Goal: Task Accomplishment & Management: Use online tool/utility

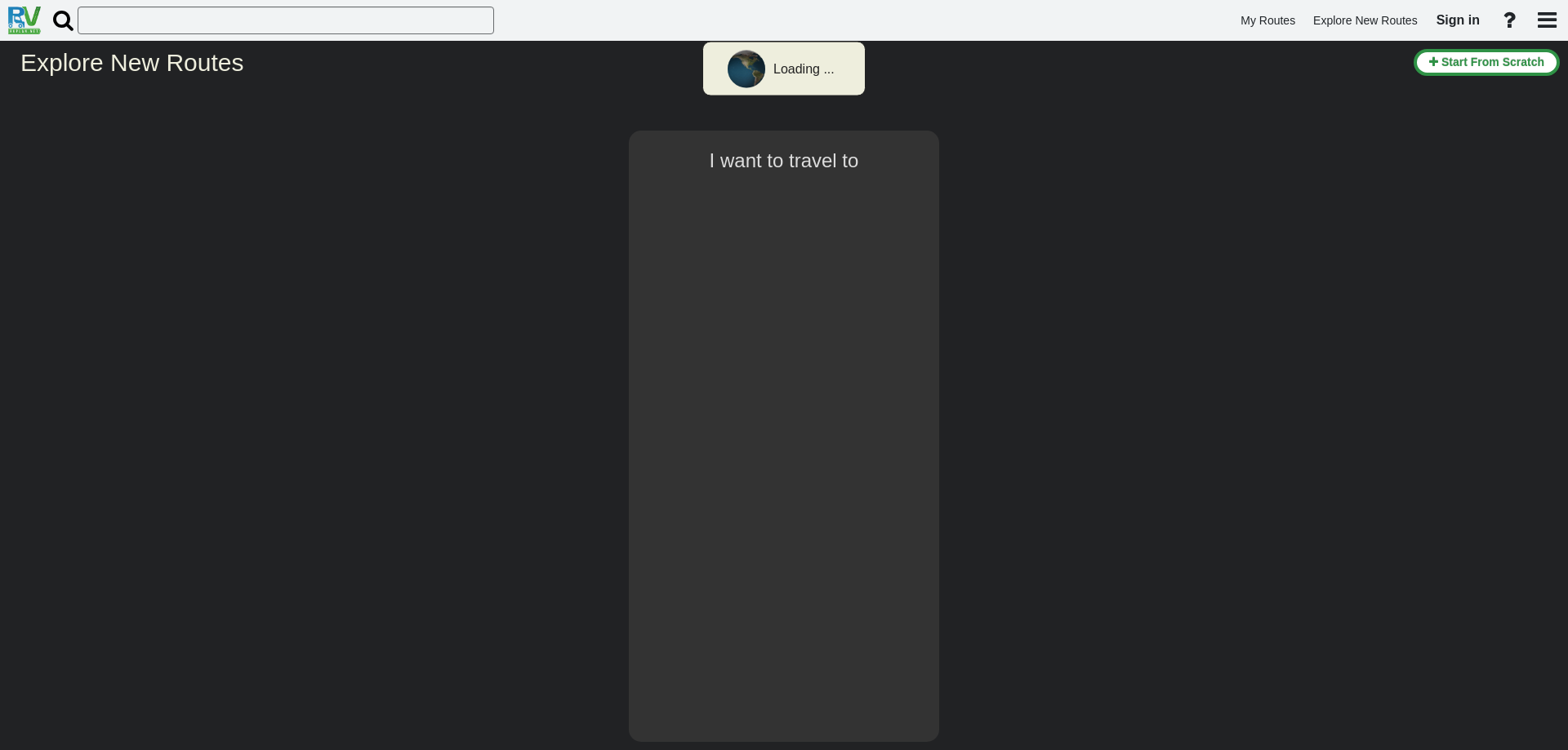
select select "number:1"
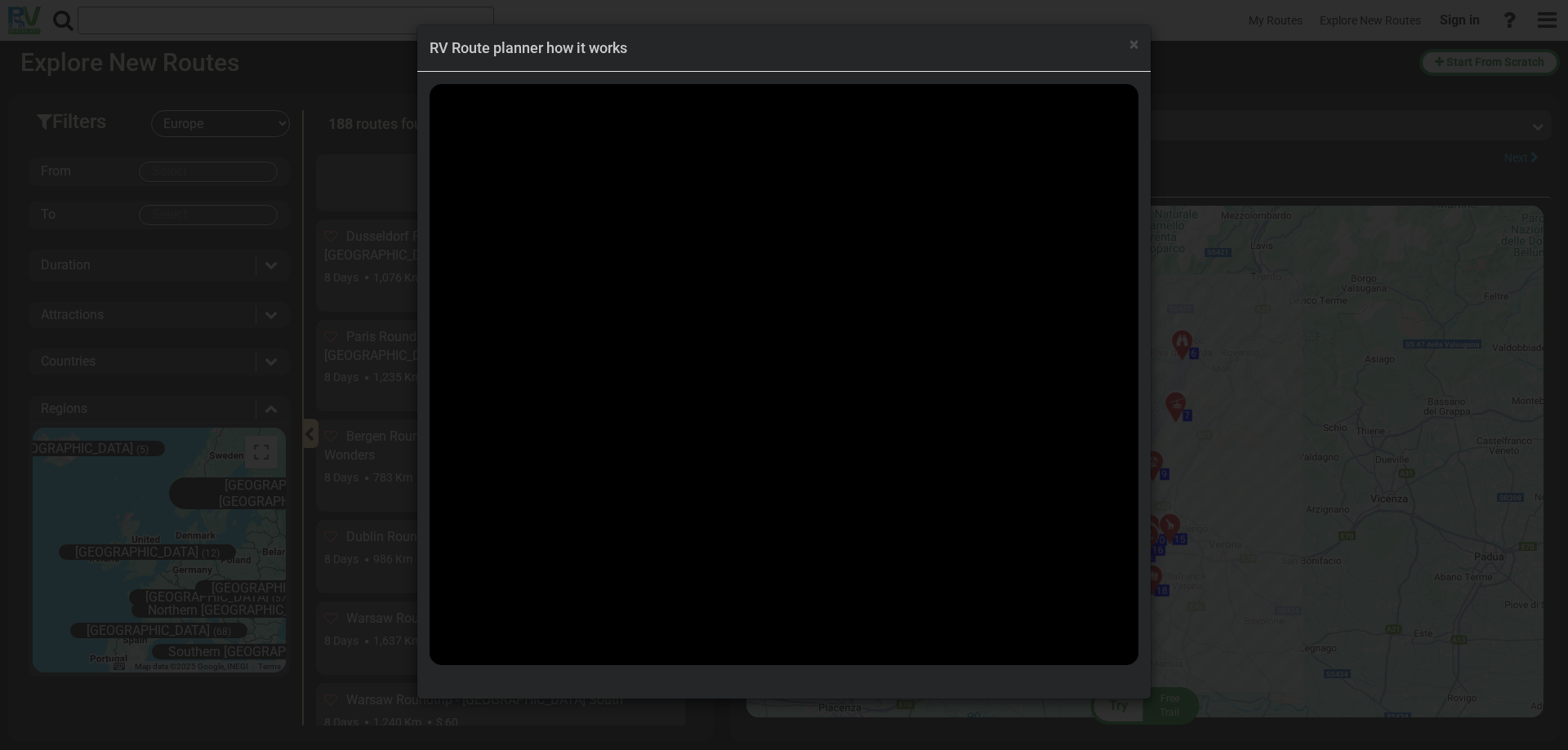
scroll to position [907, 0]
click at [1140, 43] on div "× RV Route planner how it works" at bounding box center [784, 48] width 734 height 46
click at [1136, 45] on span "×" at bounding box center [1134, 43] width 9 height 19
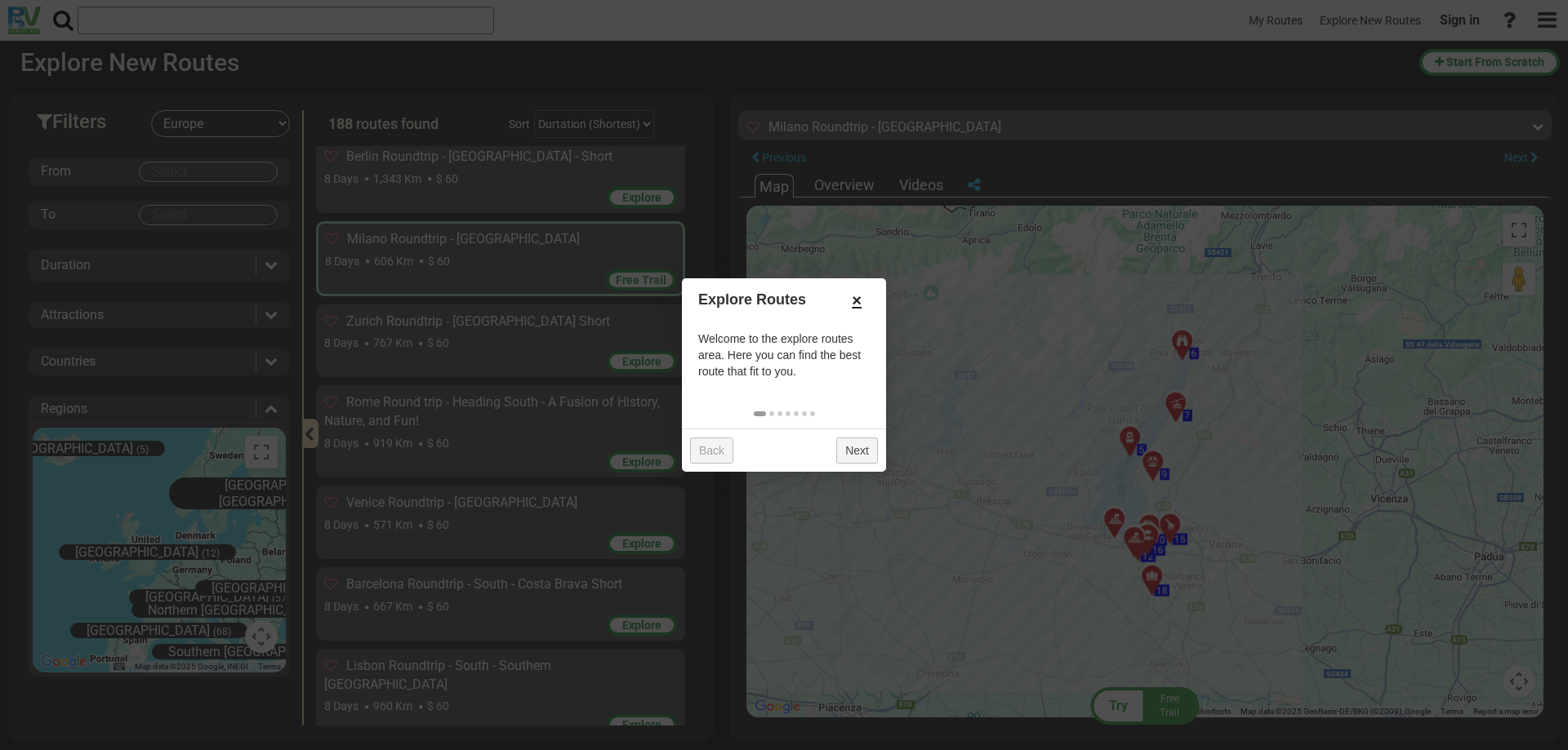
click at [854, 297] on link "×" at bounding box center [857, 300] width 26 height 28
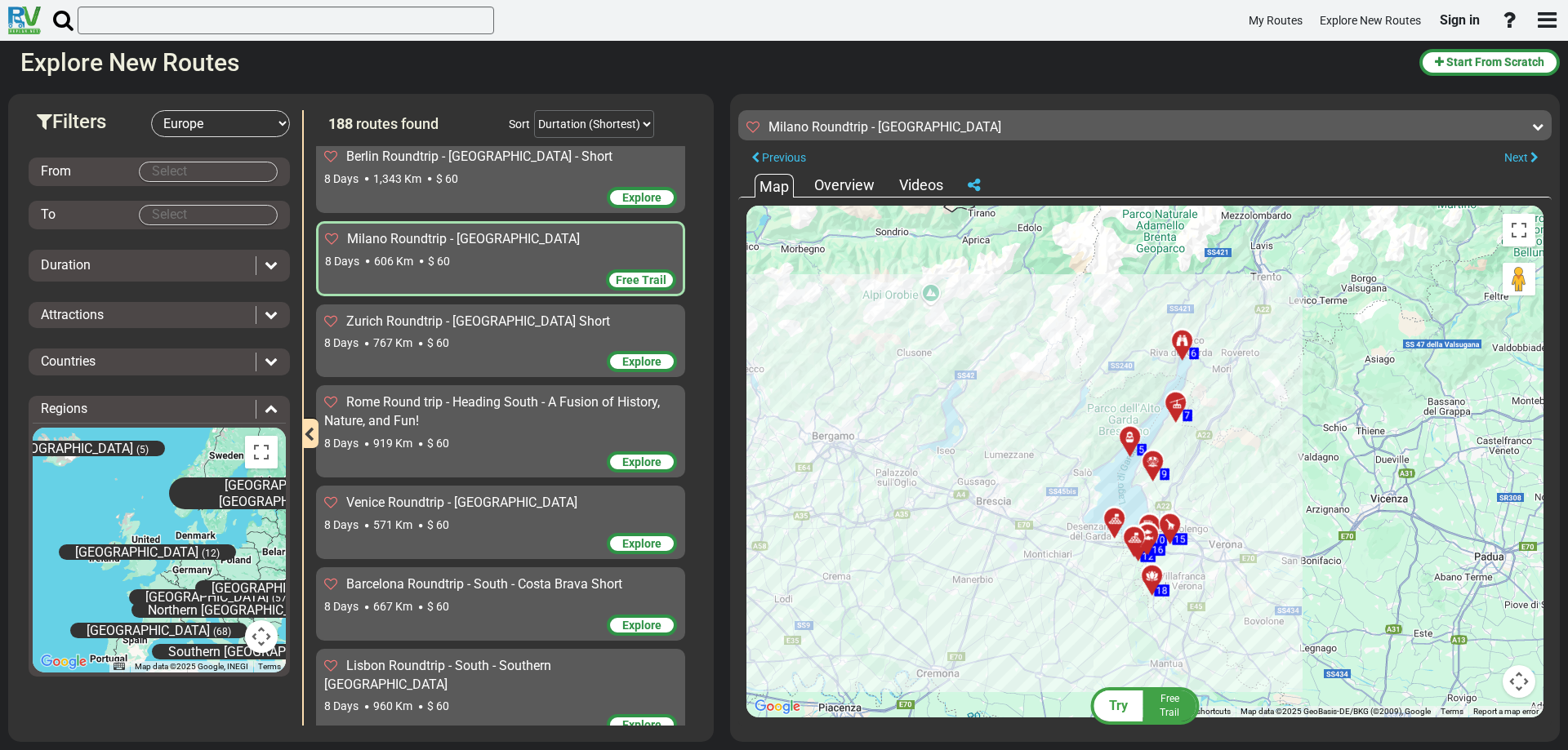
click at [629, 273] on span "Free Trail" at bounding box center [640, 280] width 51 height 13
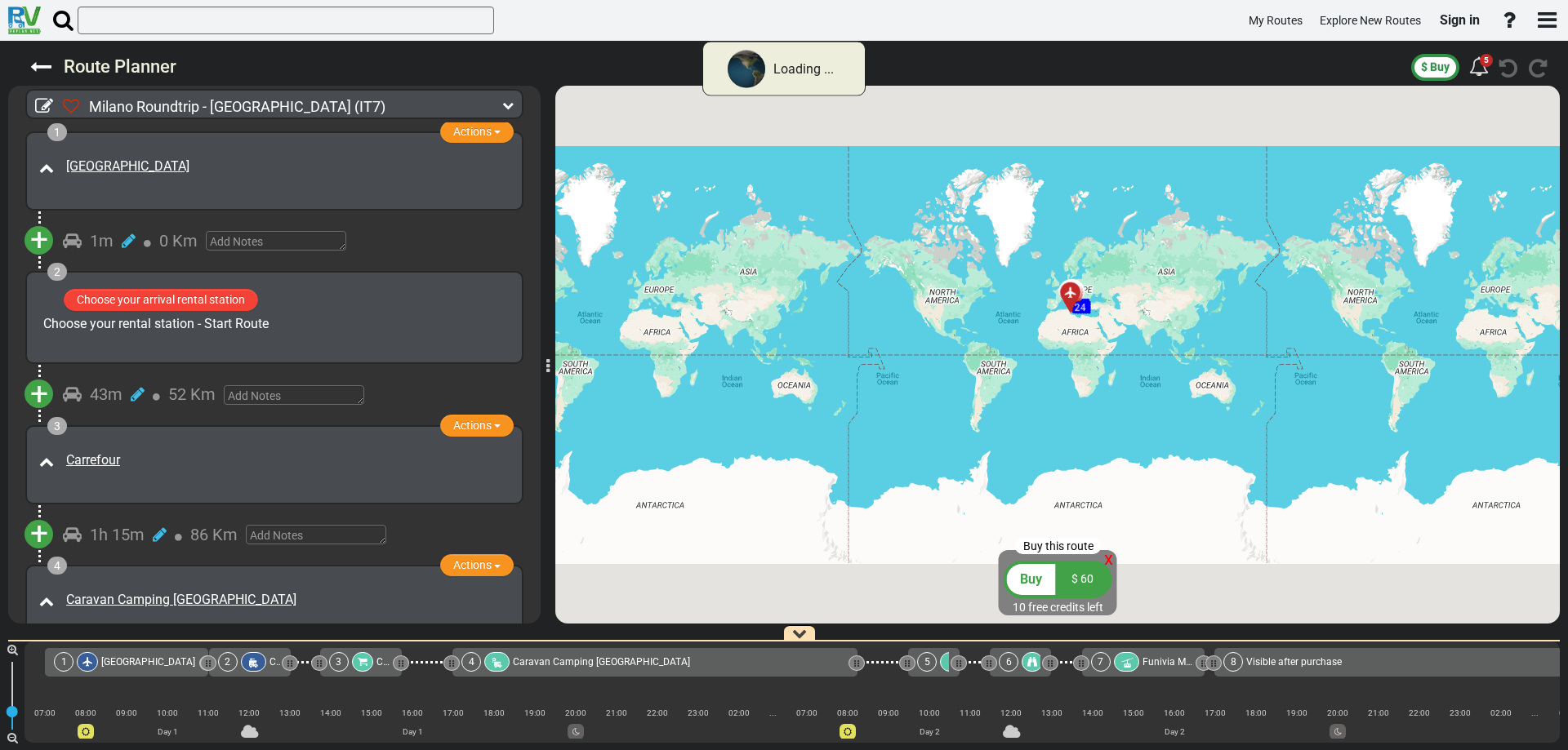
click at [1107, 562] on span "x" at bounding box center [1109, 559] width 9 height 20
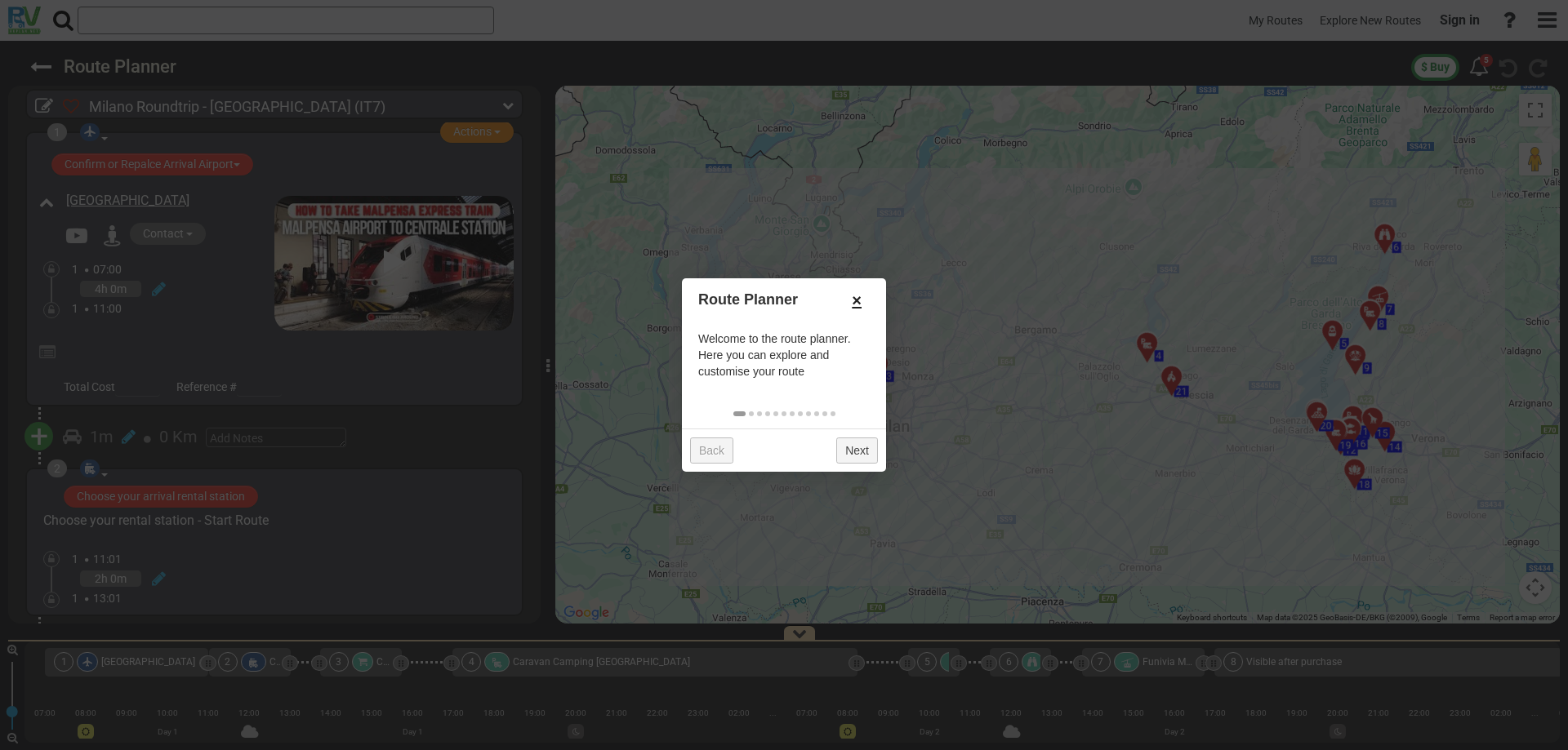
click at [861, 296] on link "×" at bounding box center [857, 300] width 26 height 28
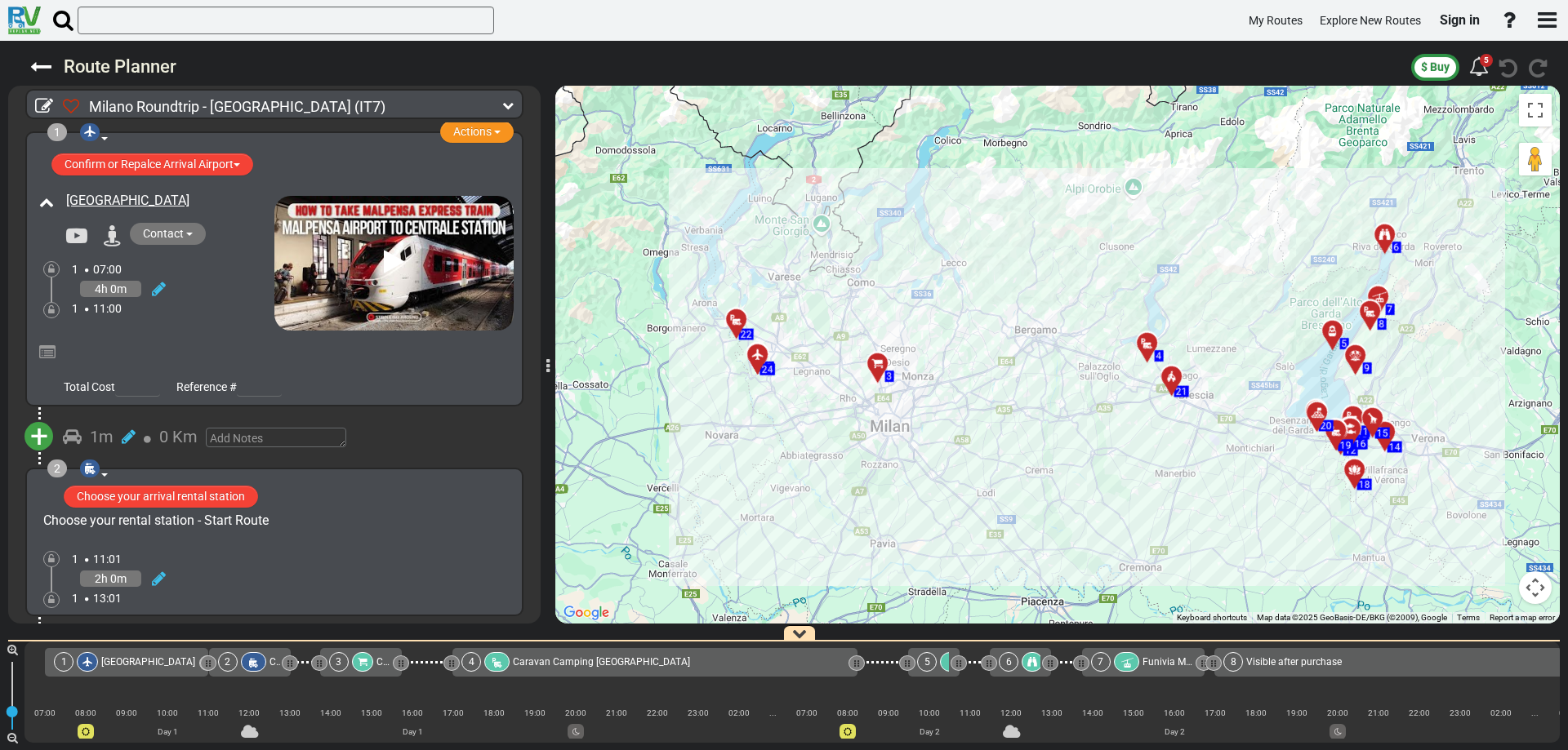
click at [740, 321] on div at bounding box center [741, 325] width 27 height 25
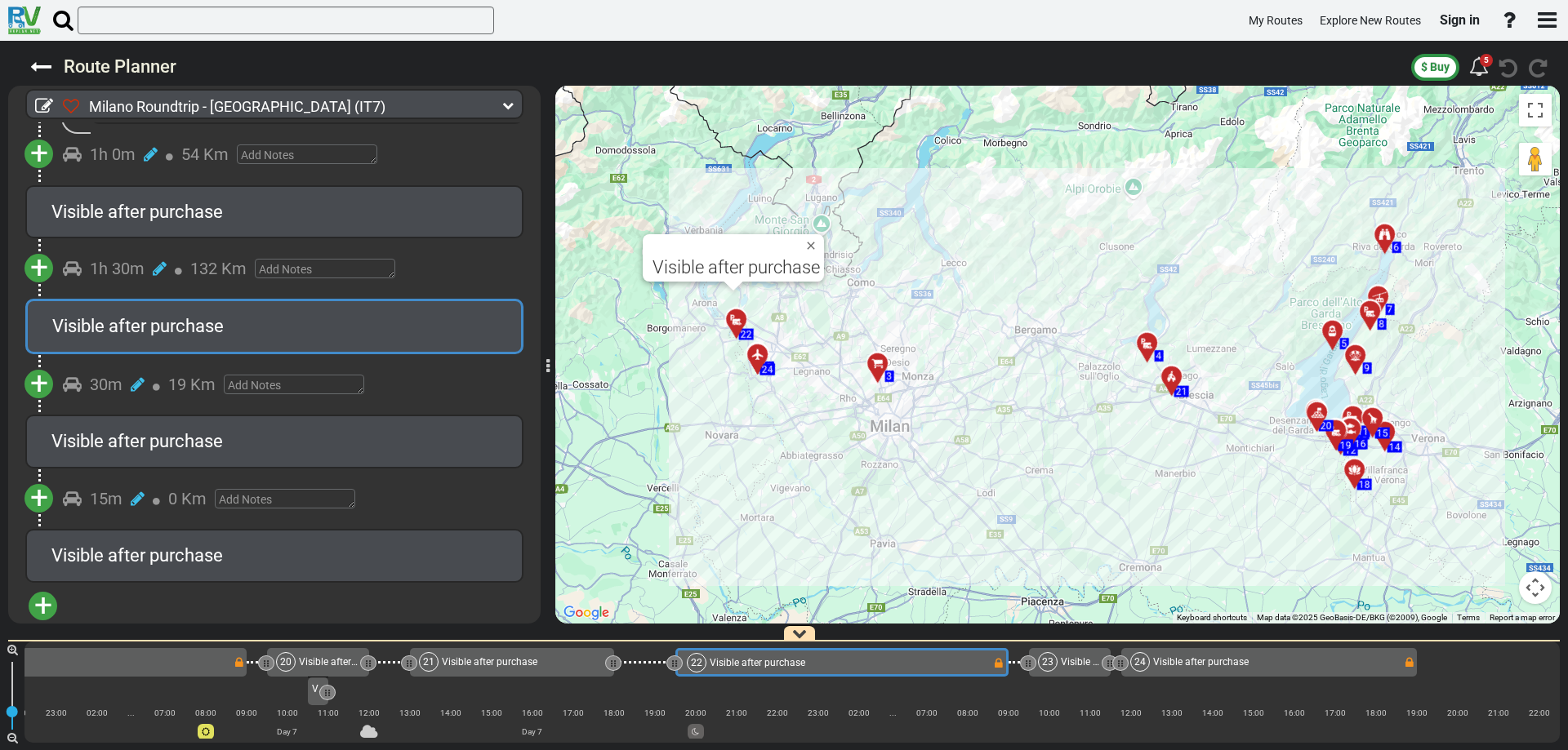
scroll to position [3869, 0]
click at [881, 370] on div at bounding box center [882, 369] width 27 height 25
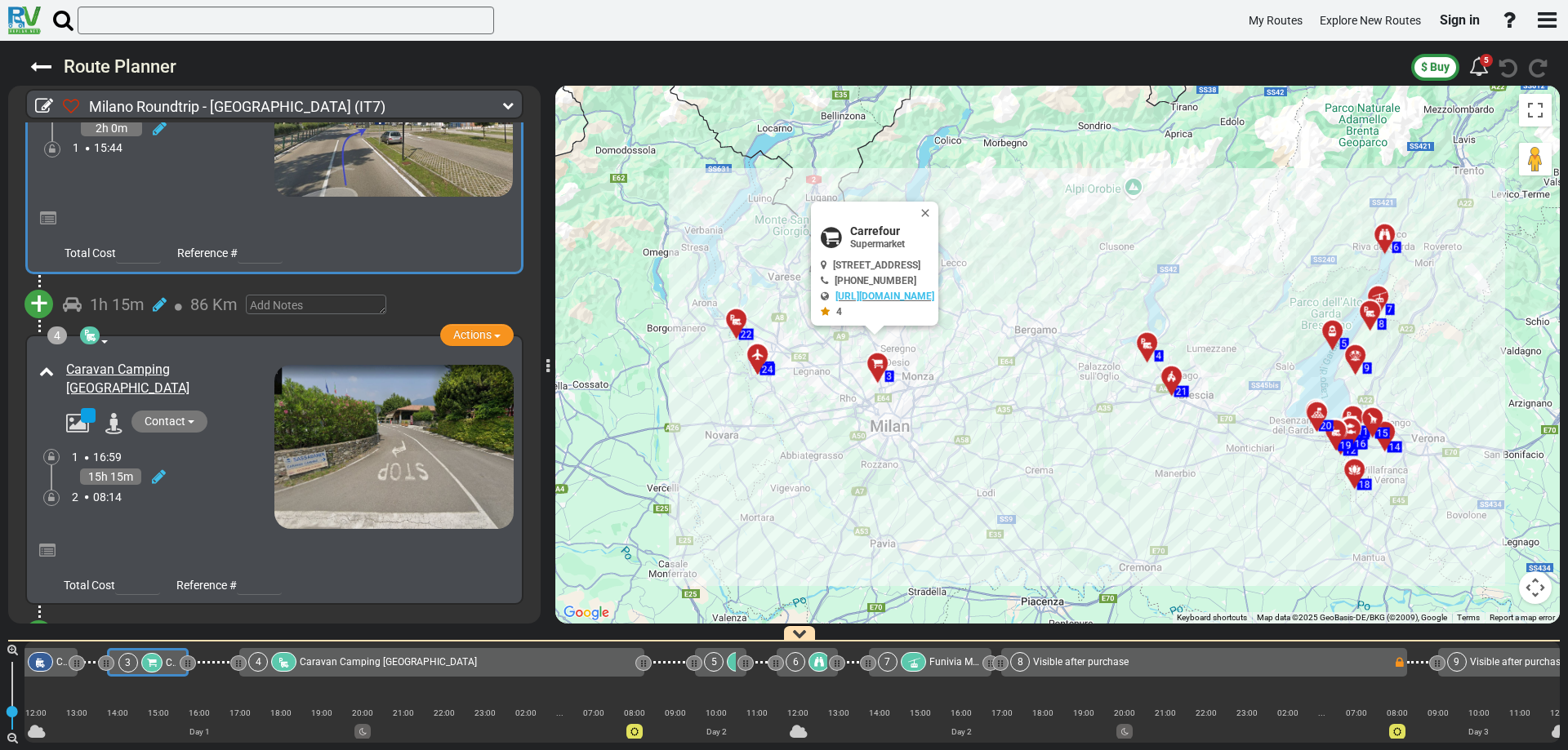
scroll to position [0, 0]
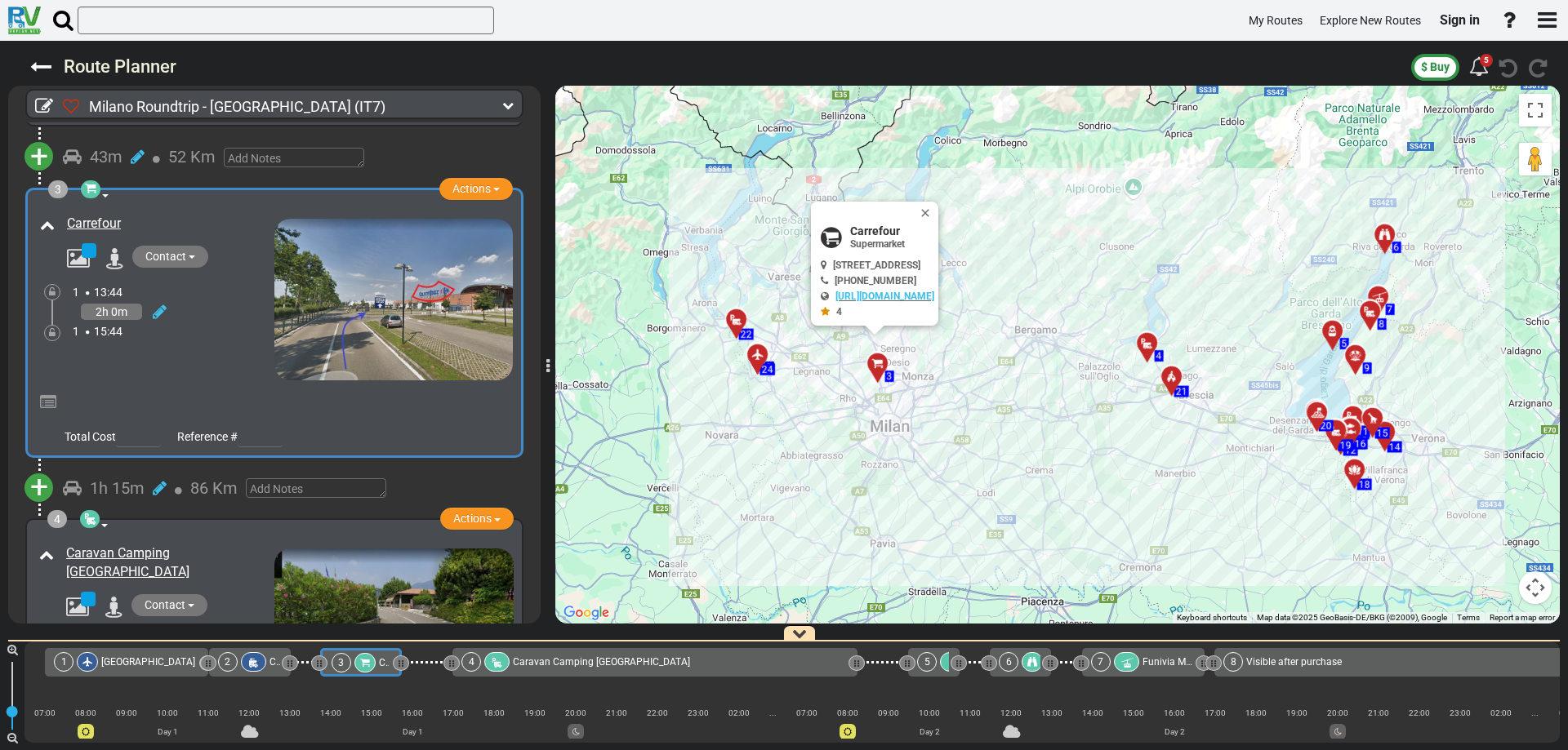
click at [1149, 347] on div at bounding box center [1152, 349] width 27 height 25
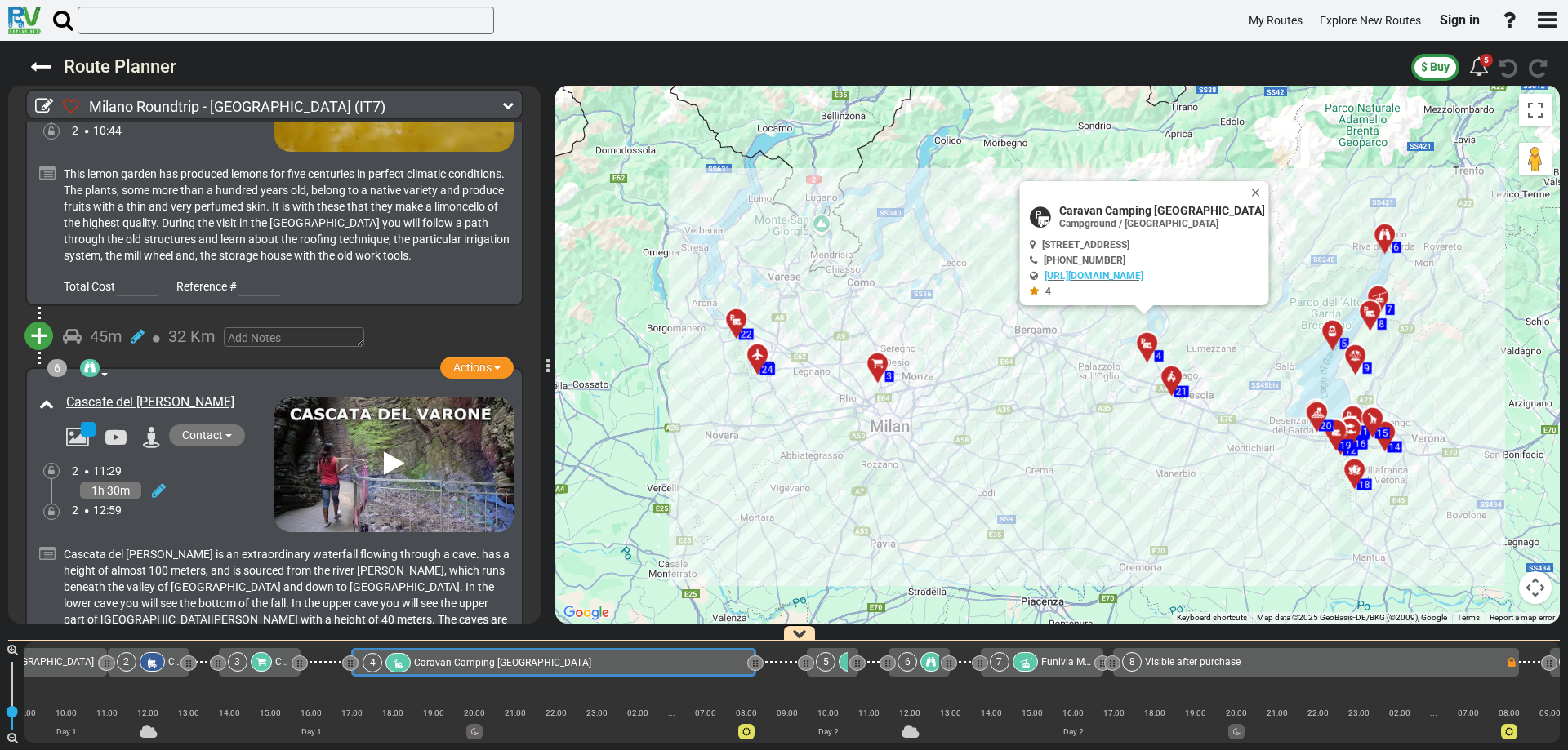
scroll to position [1552, 0]
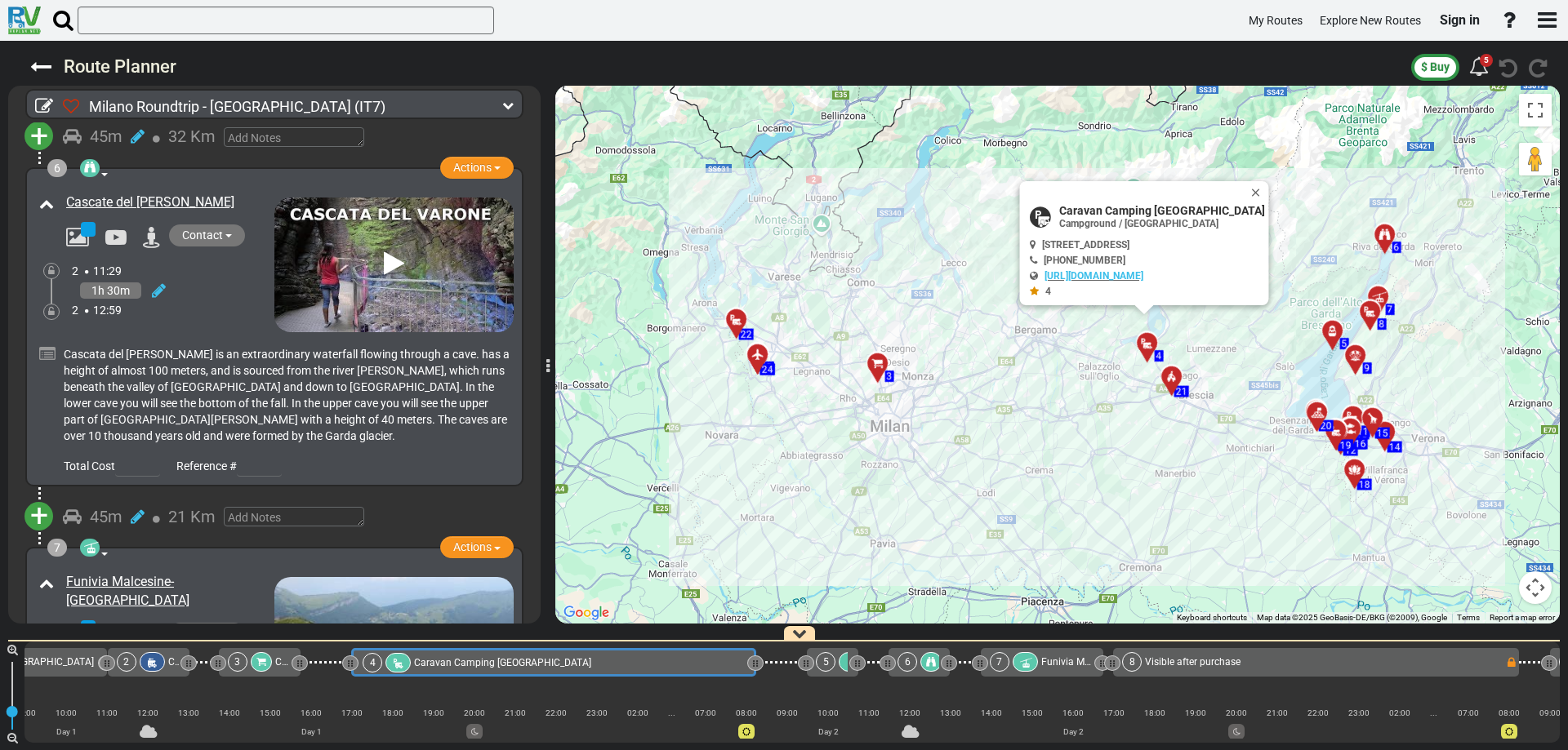
click at [389, 254] on icon at bounding box center [394, 264] width 20 height 26
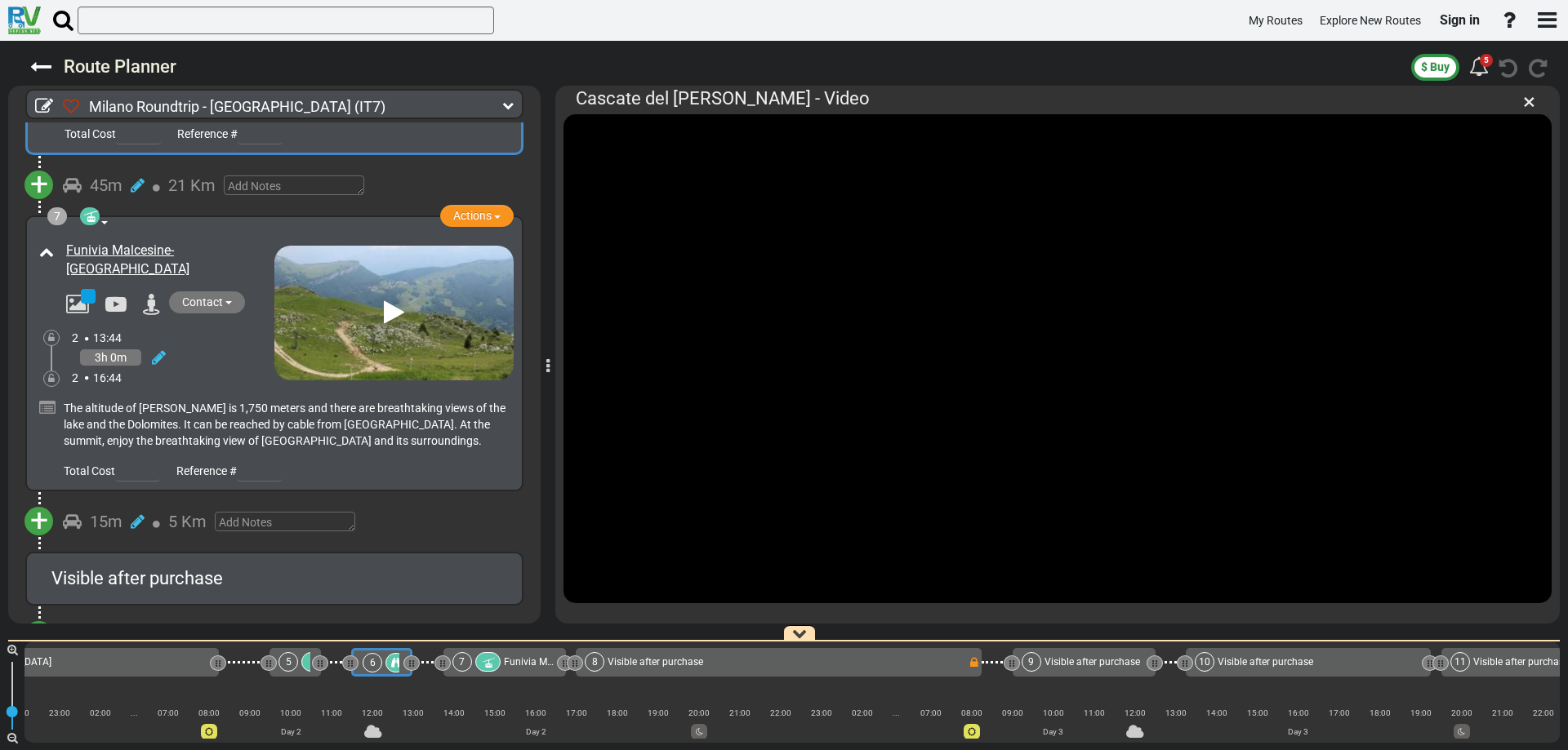
scroll to position [1959, 0]
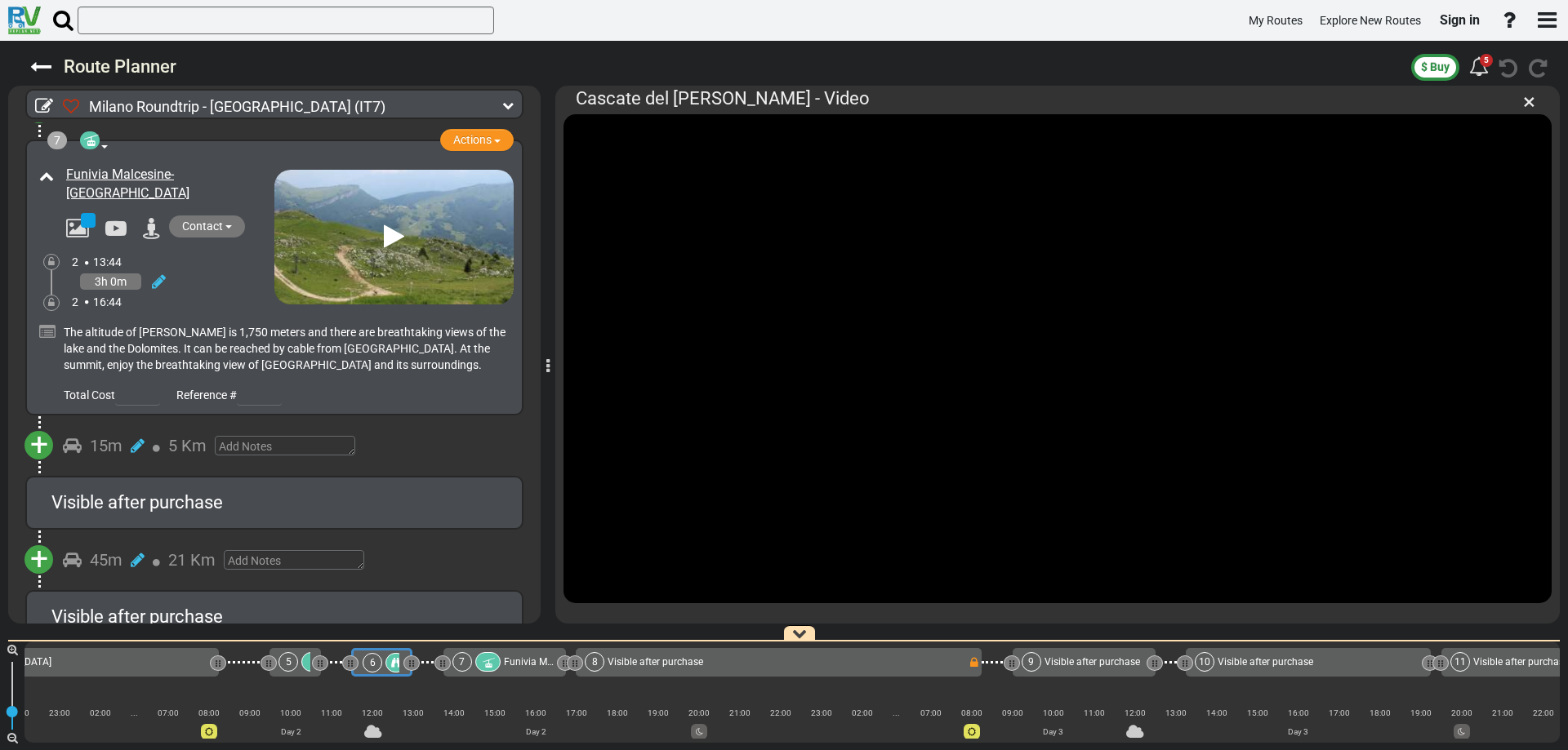
click at [383, 224] on icon at bounding box center [394, 236] width 20 height 26
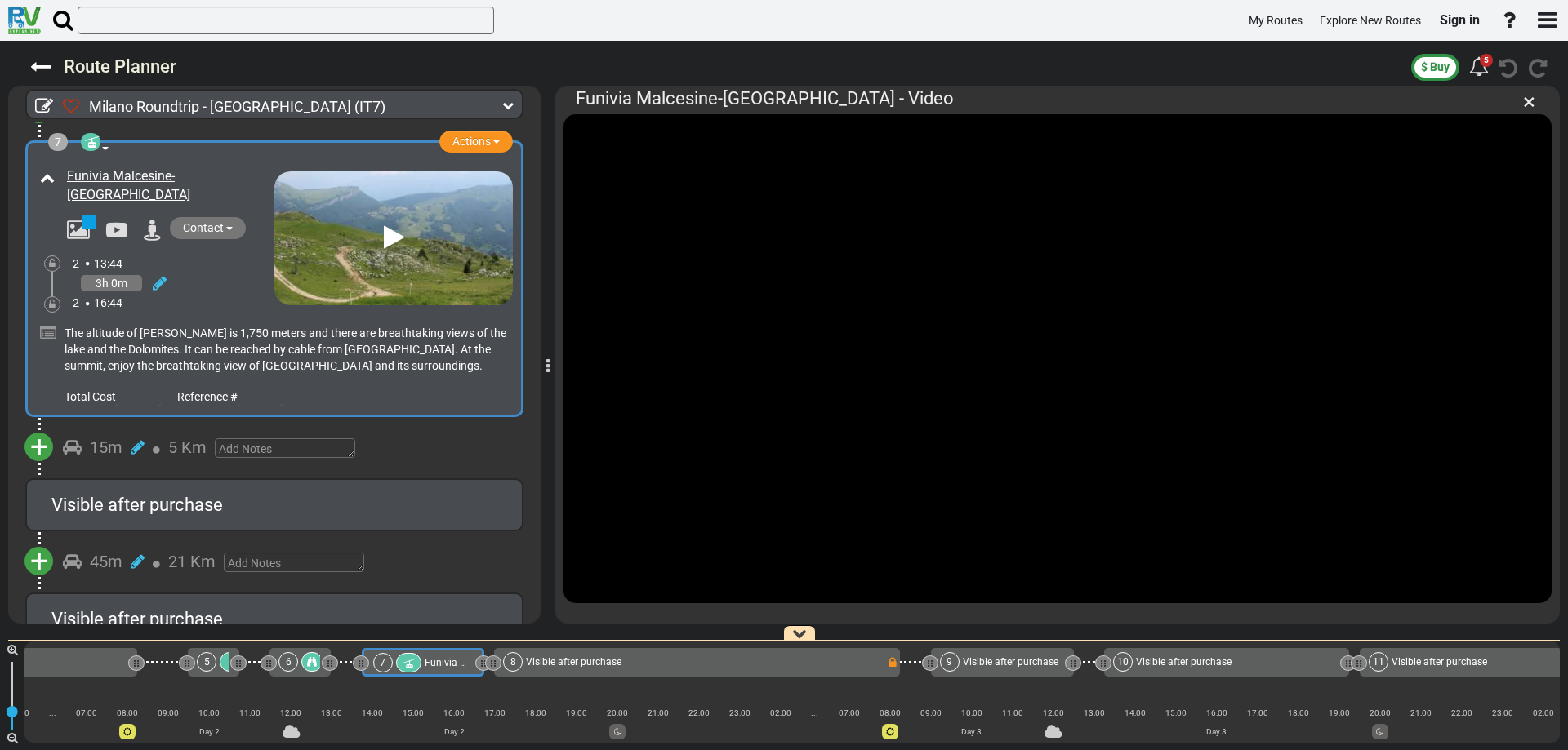
scroll to position [0, 731]
